Goal: Check status: Check status

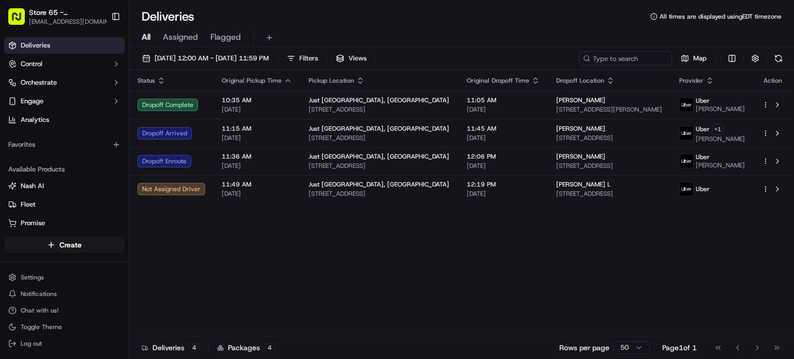
click at [622, 249] on div "Status Original Pickup Time Pickup Location Original Dropoff Time Dropoff Locat…" at bounding box center [460, 203] width 663 height 266
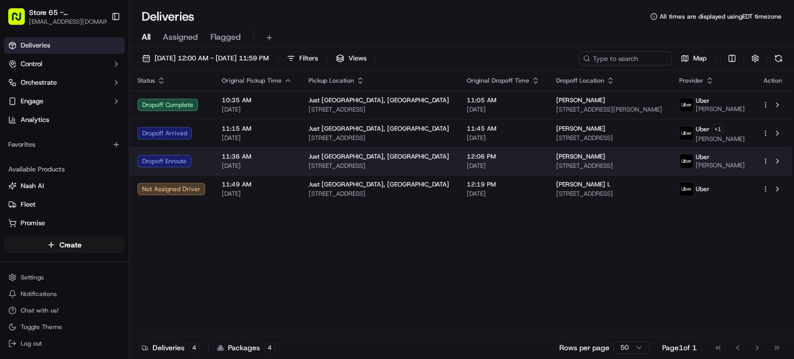
click at [563, 156] on span "[PERSON_NAME]" at bounding box center [581, 157] width 49 height 8
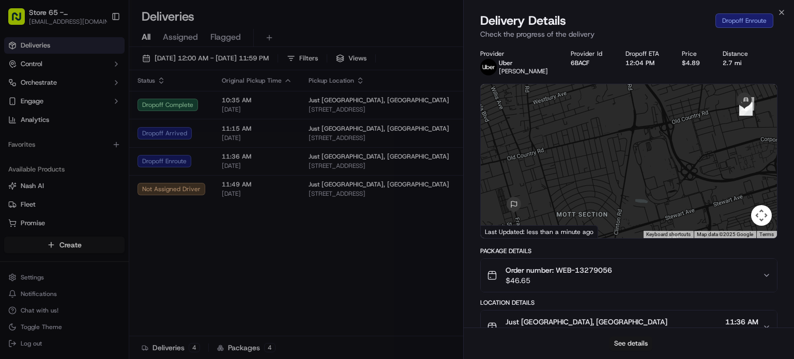
click at [629, 343] on button "See details" at bounding box center [631, 344] width 43 height 14
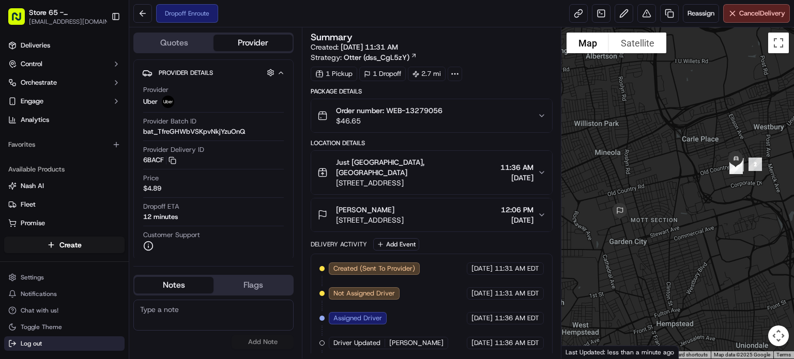
click at [56, 349] on button "Log out" at bounding box center [64, 344] width 121 height 14
